Goal: Task Accomplishment & Management: Manage account settings

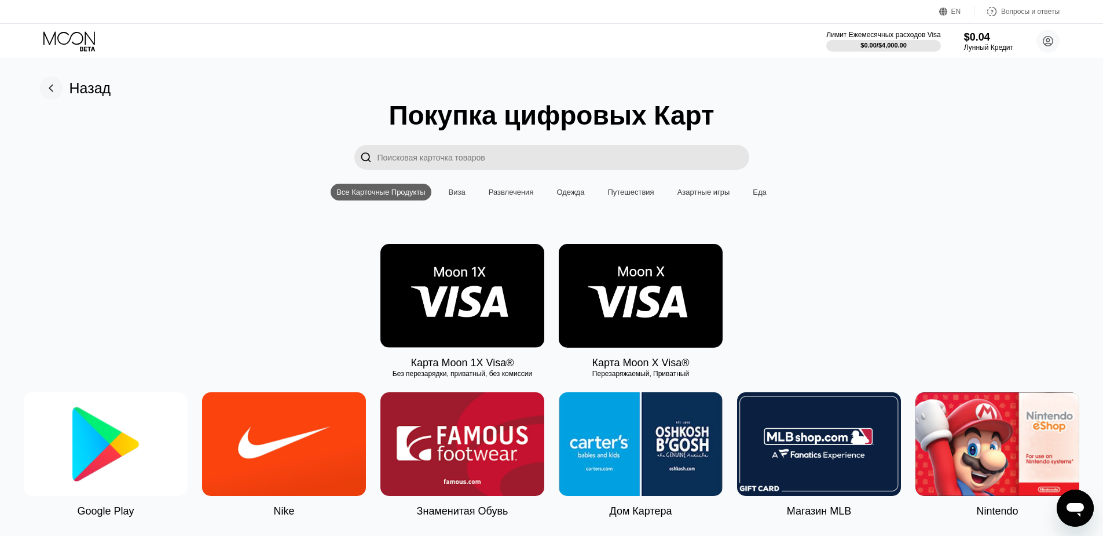
click at [79, 92] on div "Назад" at bounding box center [90, 88] width 42 height 17
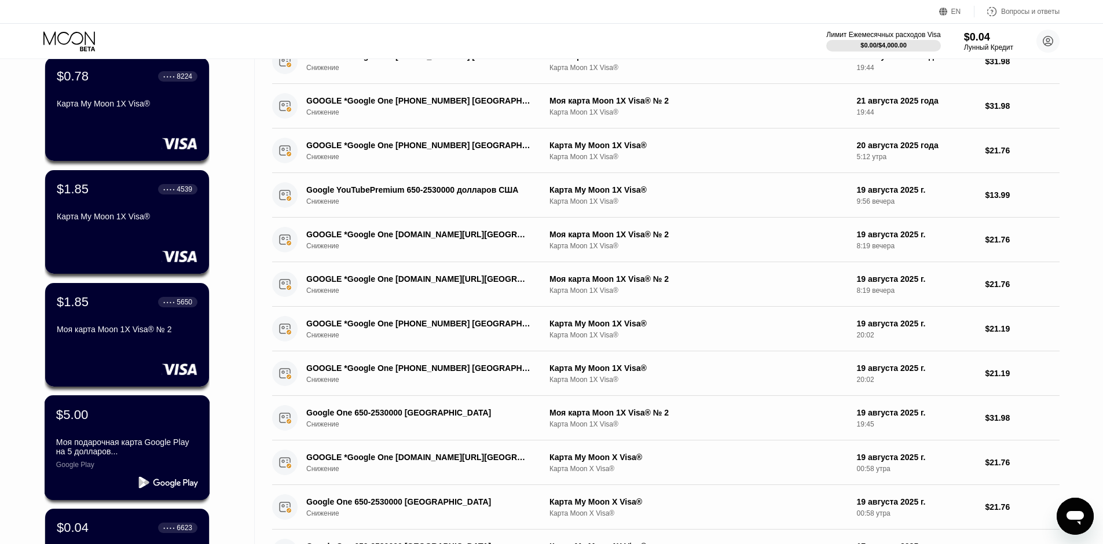
scroll to position [58, 0]
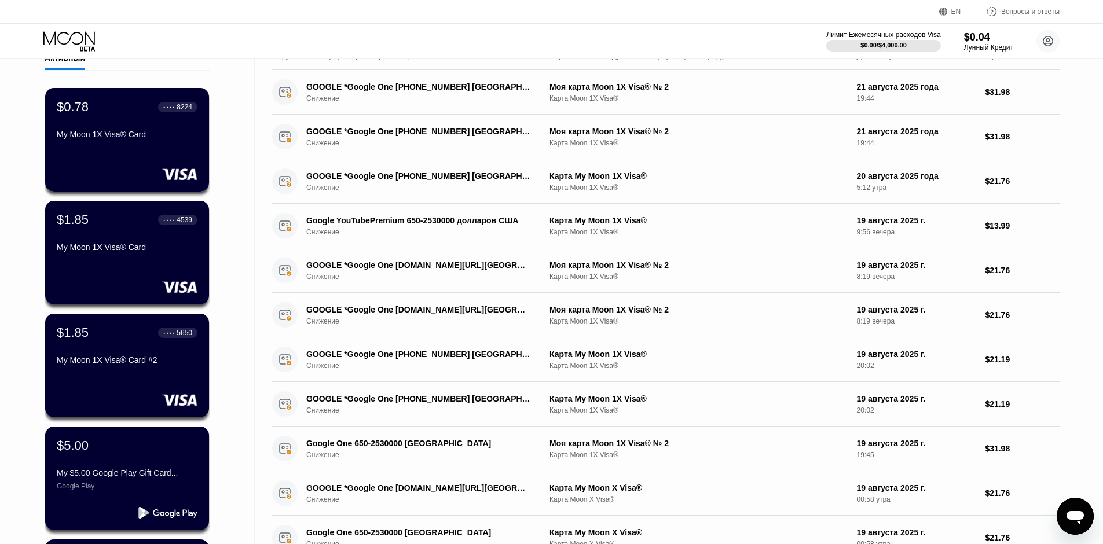
click at [154, 376] on div "$1.85 ● ● ● ● 5650 My Moon 1X Visa® Card #2" at bounding box center [127, 366] width 164 height 104
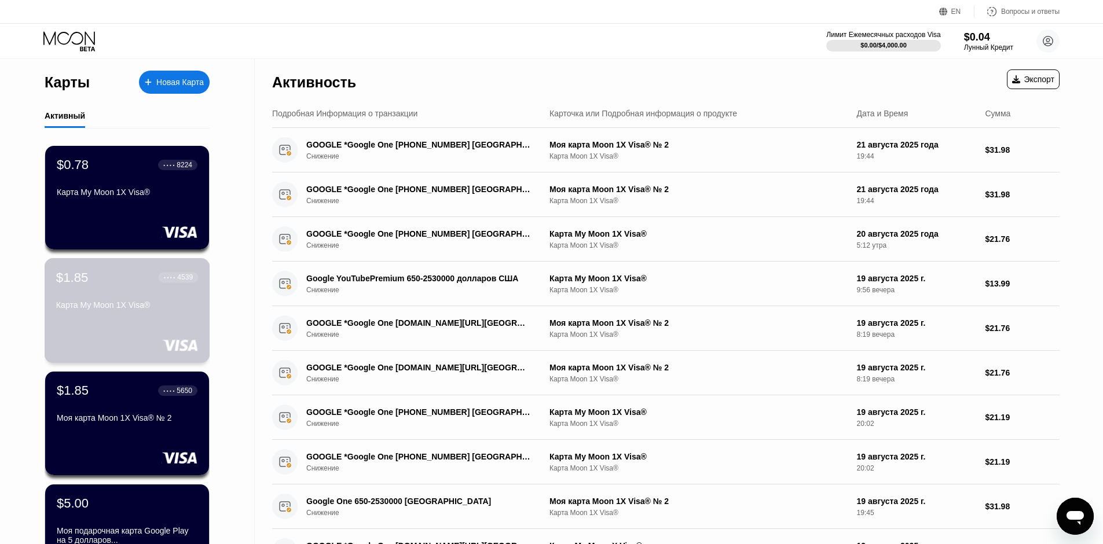
click at [100, 305] on div "Карта My Moon 1X Visa®" at bounding box center [127, 305] width 142 height 9
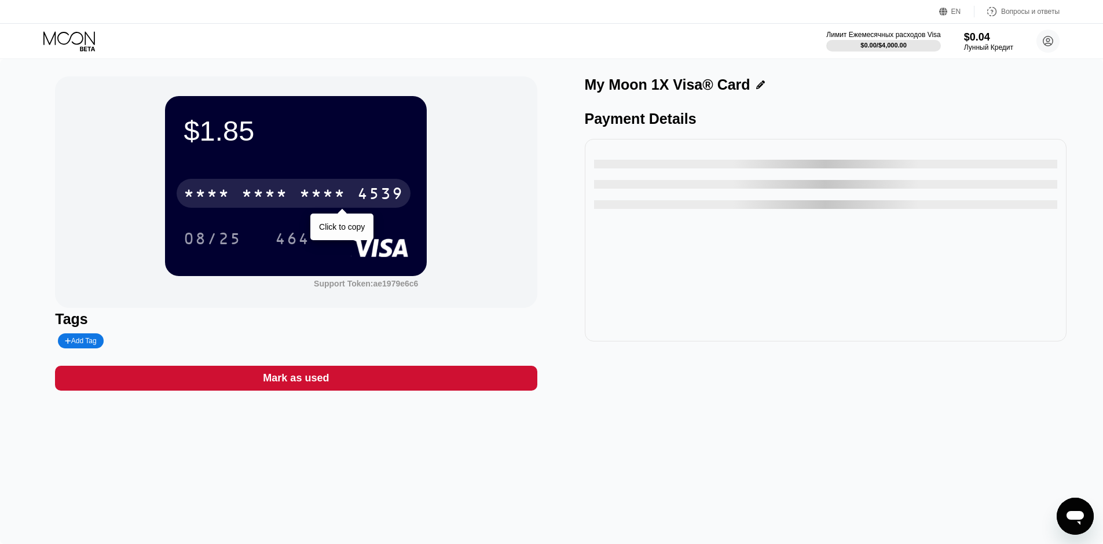
click at [360, 193] on div "4539" at bounding box center [380, 195] width 46 height 19
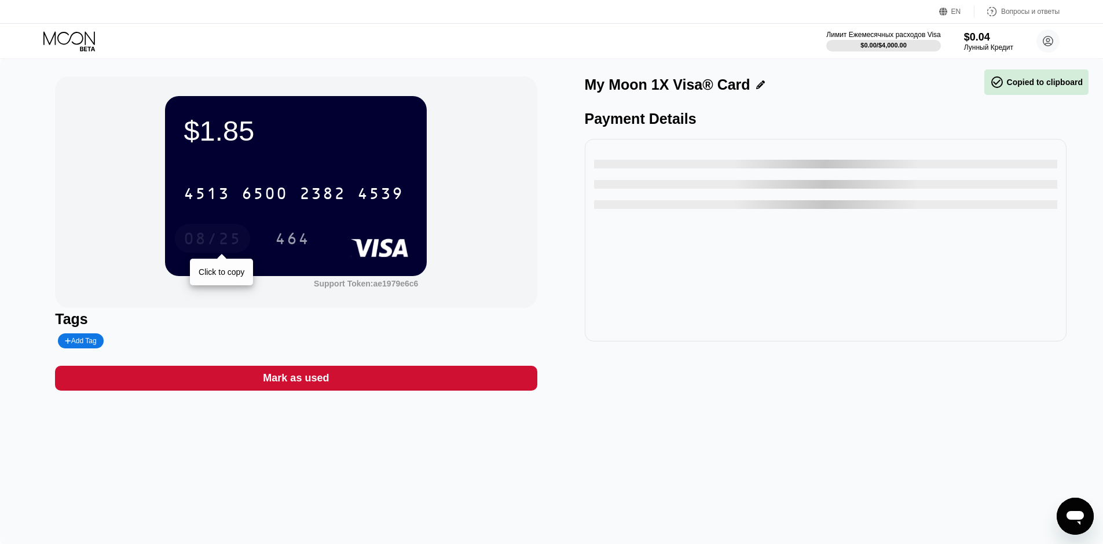
click at [206, 231] on div "08/25" at bounding box center [212, 238] width 75 height 29
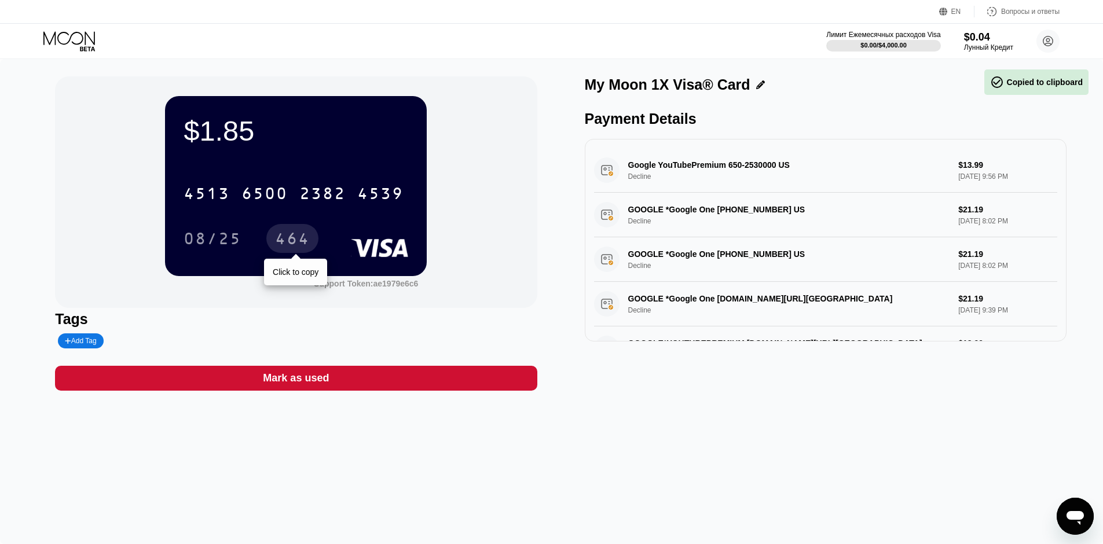
click at [299, 237] on div "464" at bounding box center [292, 240] width 35 height 19
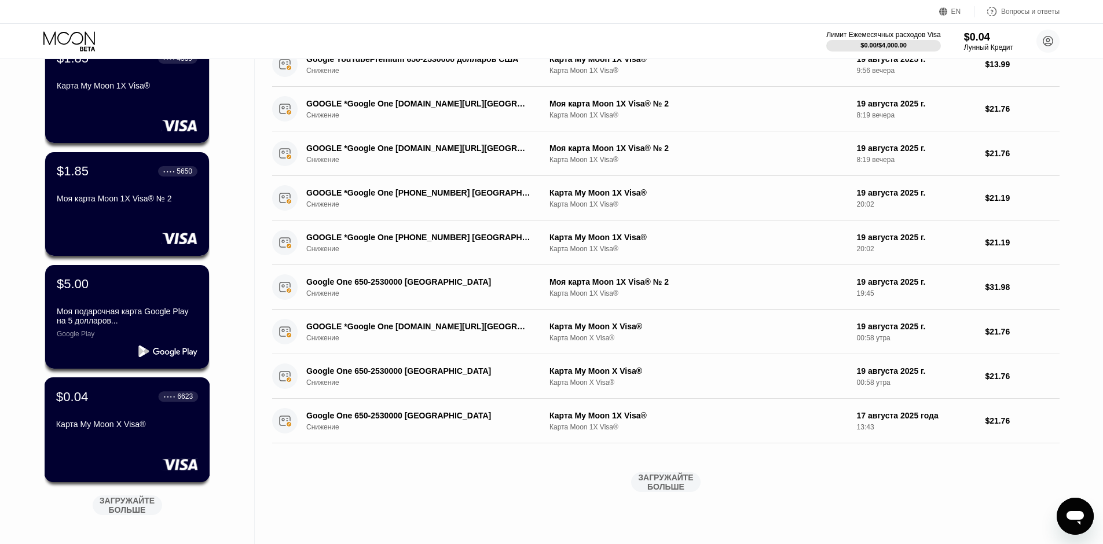
scroll to position [116, 0]
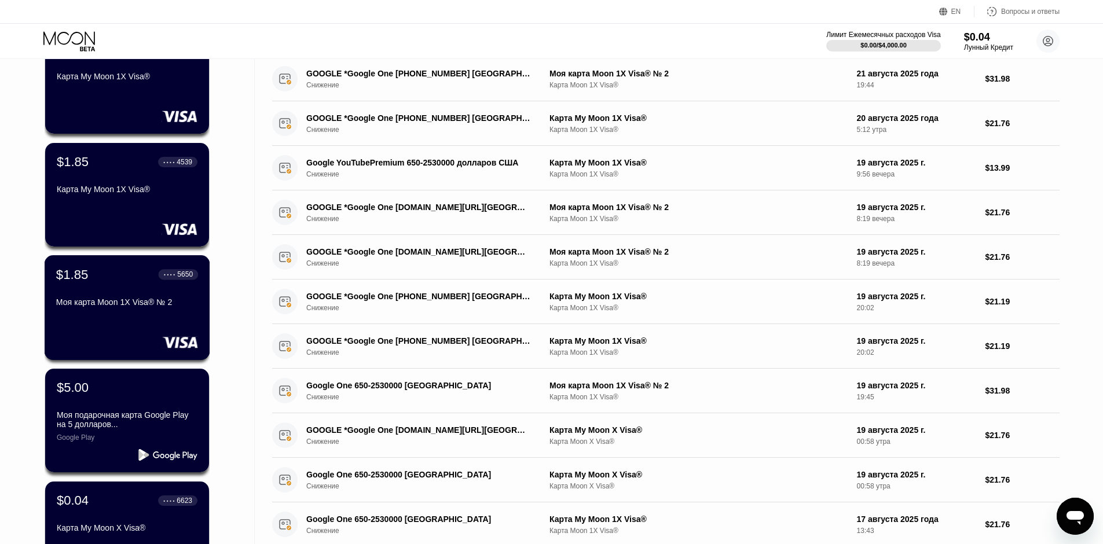
click at [140, 324] on div "$1.85 ● ● ● ● 5650 Моя карта Moon 1X Visa® № 2" at bounding box center [128, 307] width 166 height 105
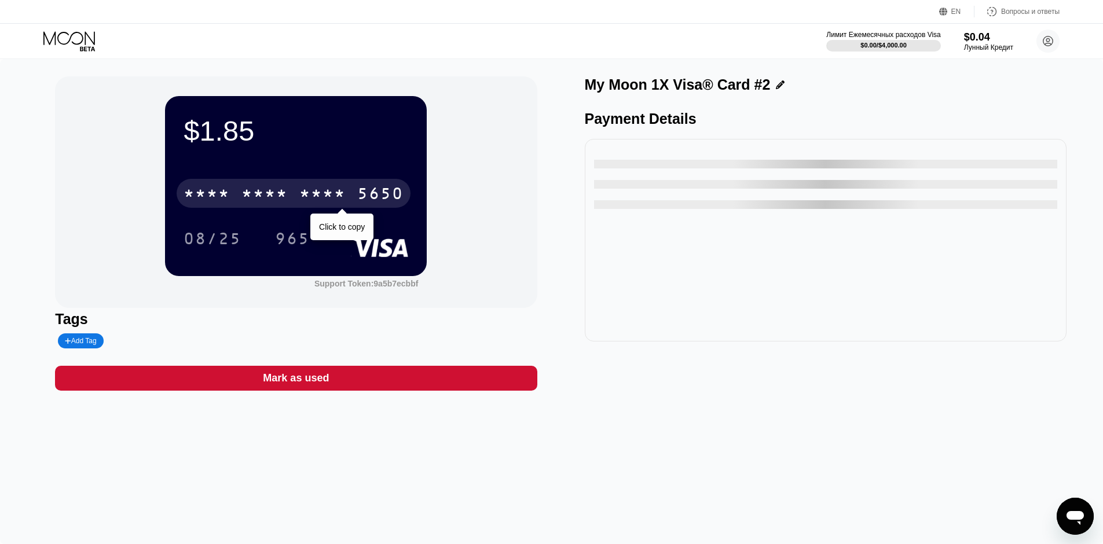
click at [274, 192] on div "* * * *" at bounding box center [264, 195] width 46 height 19
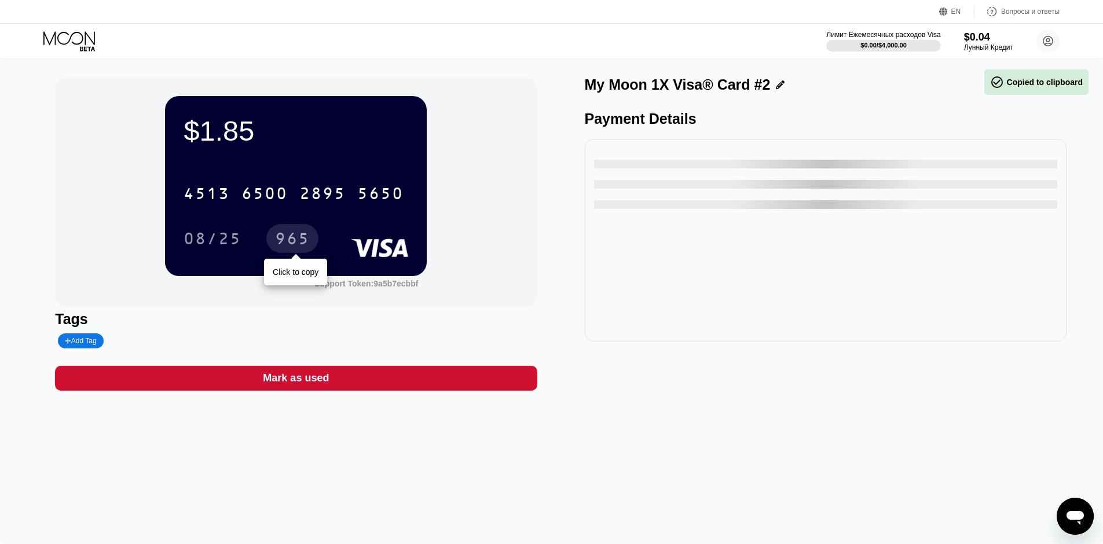
click at [280, 237] on div "965" at bounding box center [292, 240] width 35 height 19
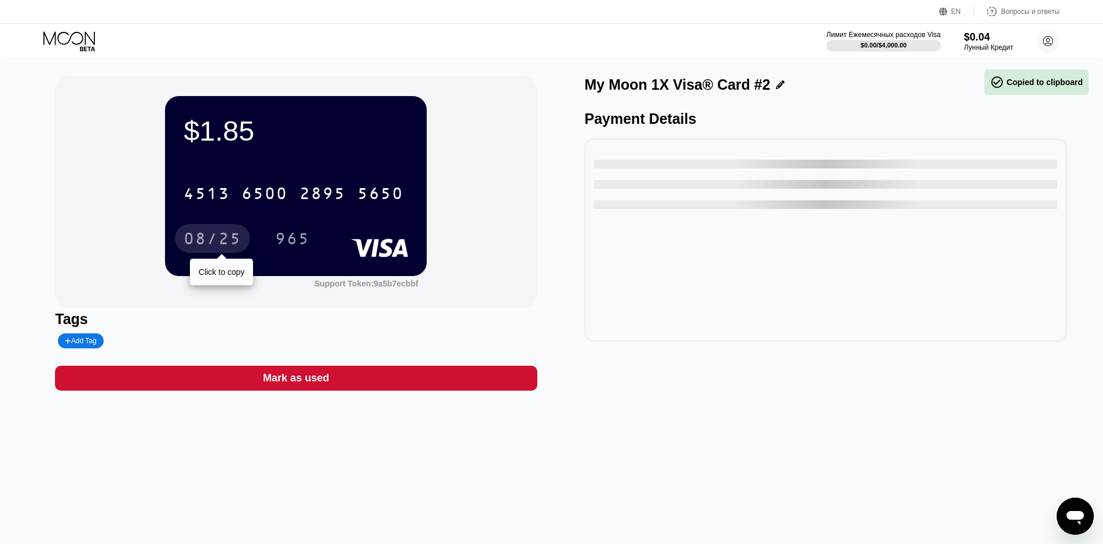
click at [226, 237] on div "08/25" at bounding box center [213, 240] width 58 height 19
